Goal: Find specific fact: Find specific page/section

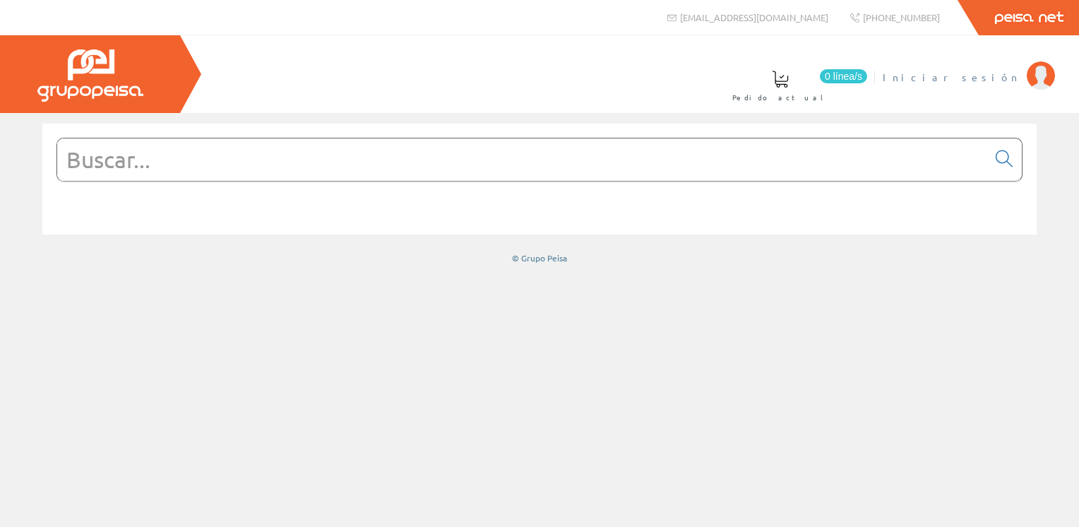
click at [990, 81] on span "Iniciar sesión" at bounding box center [951, 77] width 137 height 14
click at [473, 176] on input "text" at bounding box center [522, 159] width 930 height 42
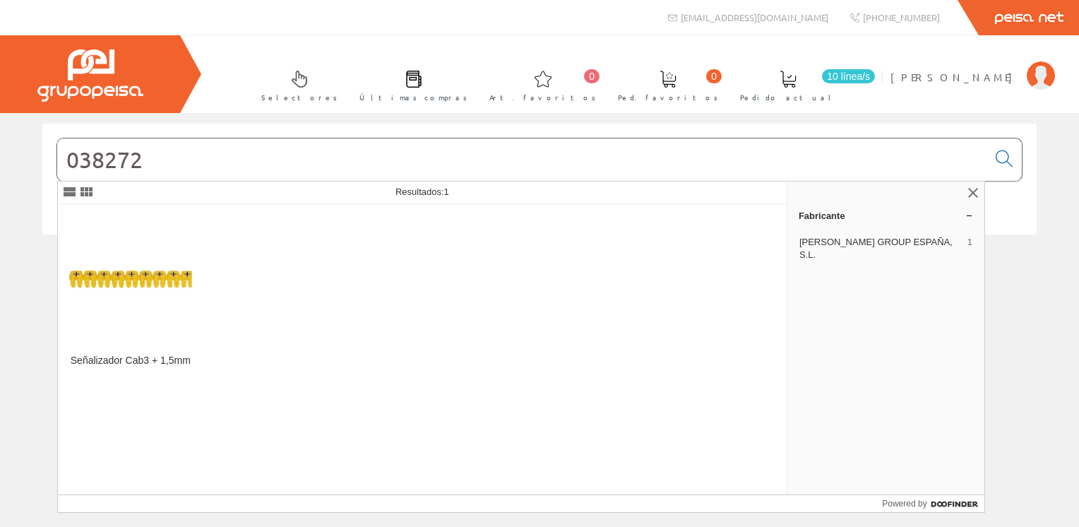
type input "038272"
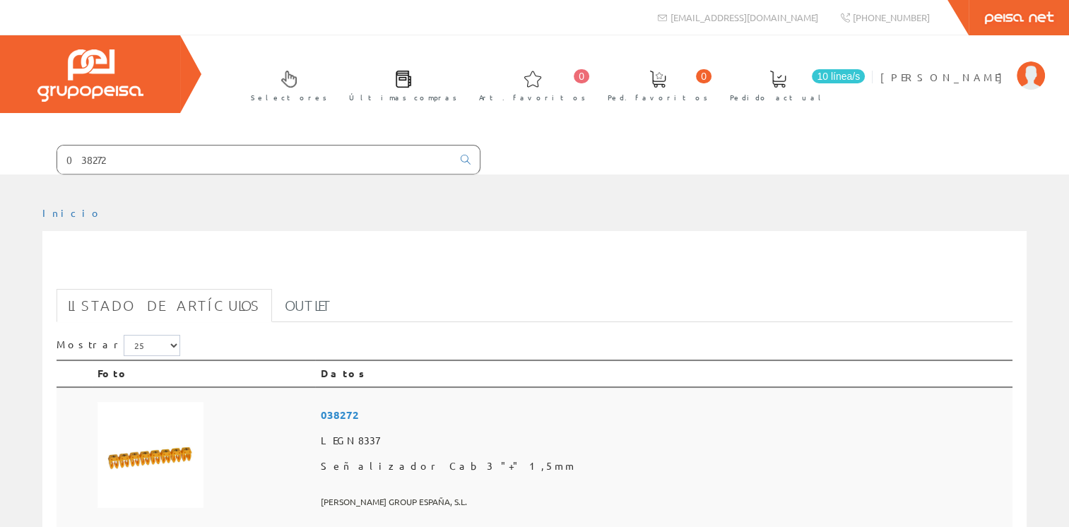
click at [566, 490] on span "LEGRAND GROUP ESPAÑA, S.L." at bounding box center [664, 501] width 687 height 23
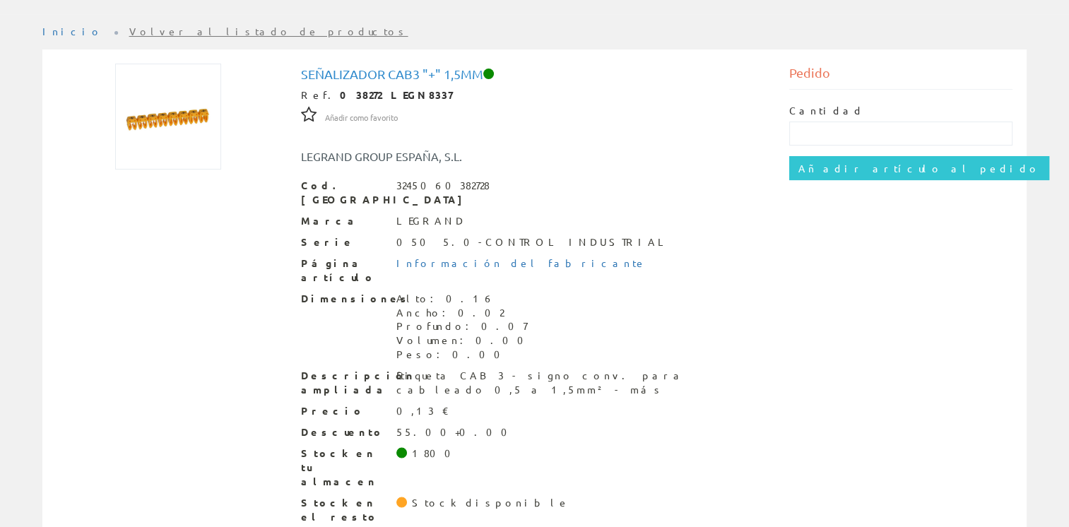
scroll to position [50, 0]
